Goal: Find specific page/section: Find specific page/section

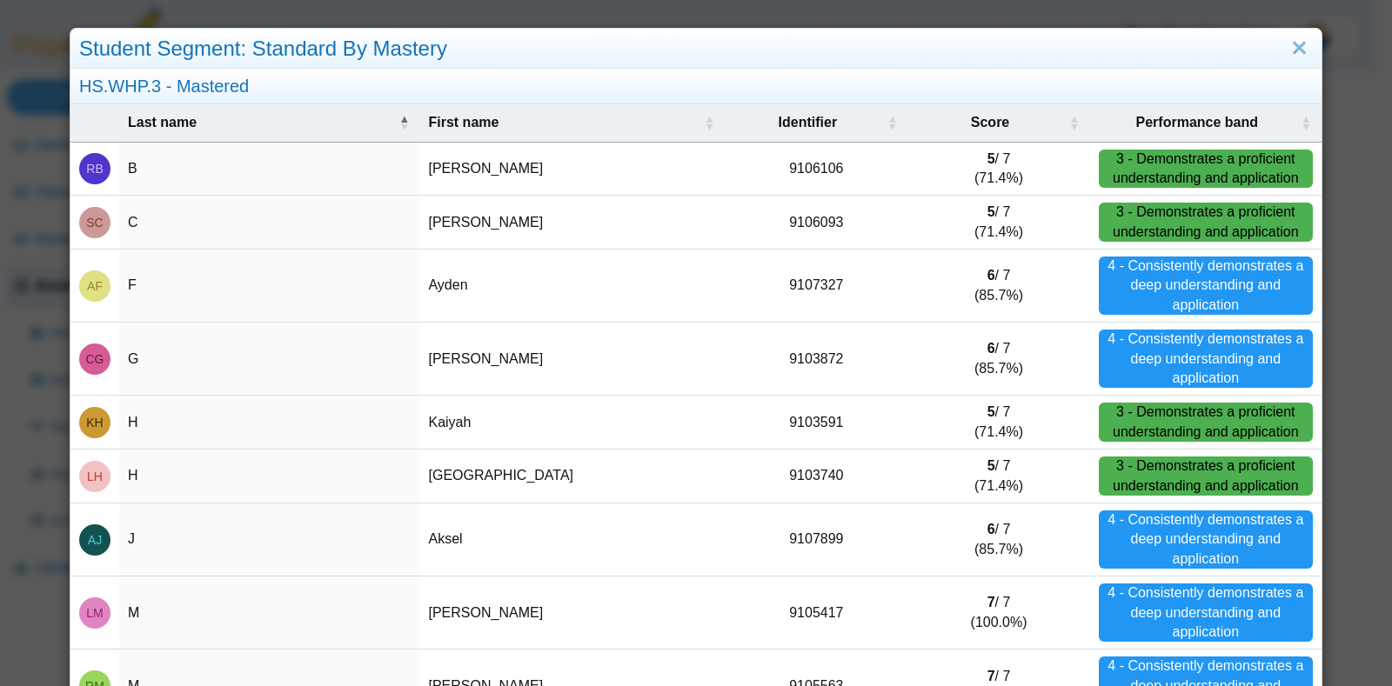
scroll to position [326, 0]
click at [1286, 45] on link "Close" at bounding box center [1299, 49] width 27 height 30
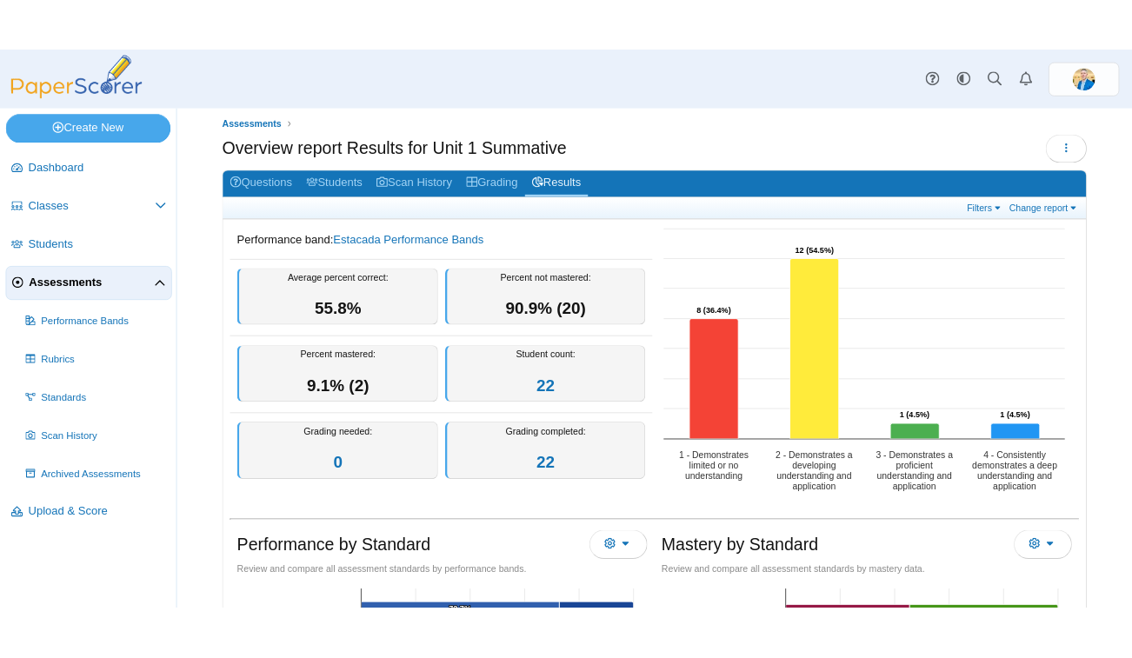
scroll to position [0, 0]
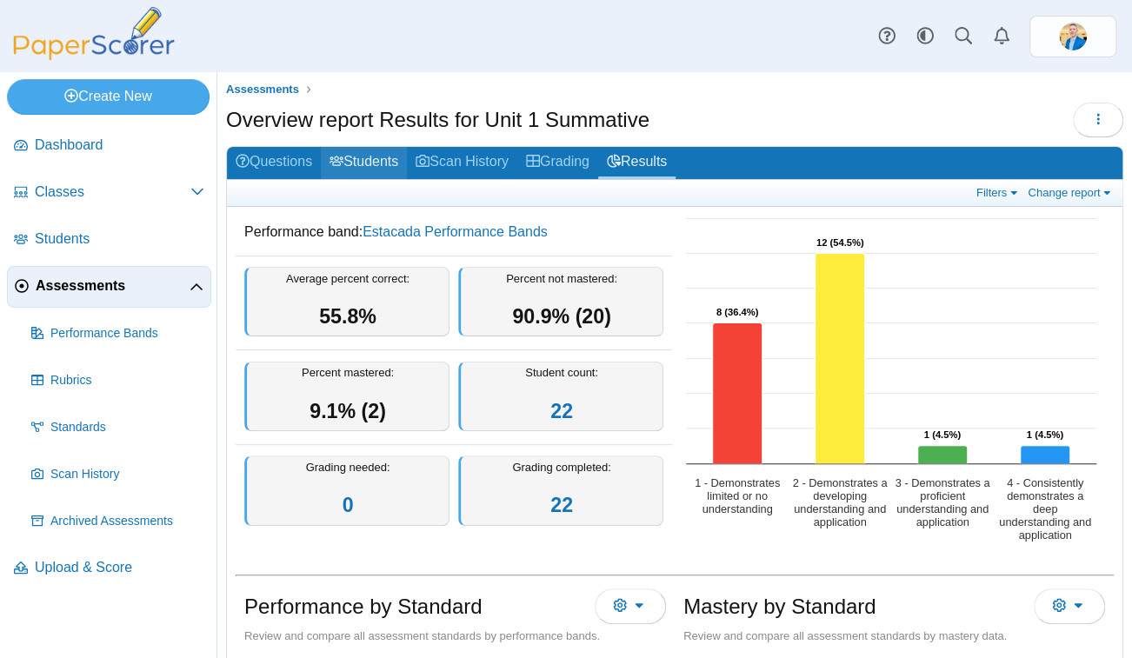
click at [404, 162] on link "Students" at bounding box center [364, 163] width 86 height 32
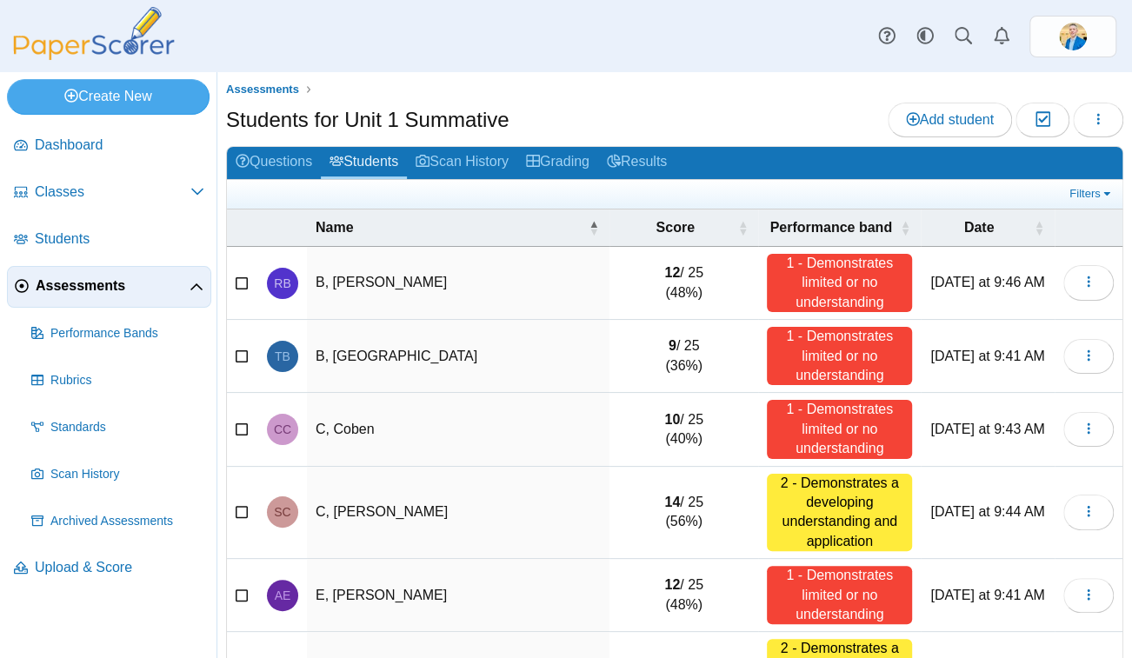
click at [112, 280] on span "Assessments" at bounding box center [113, 286] width 154 height 19
